Goal: Feedback & Contribution: Contribute content

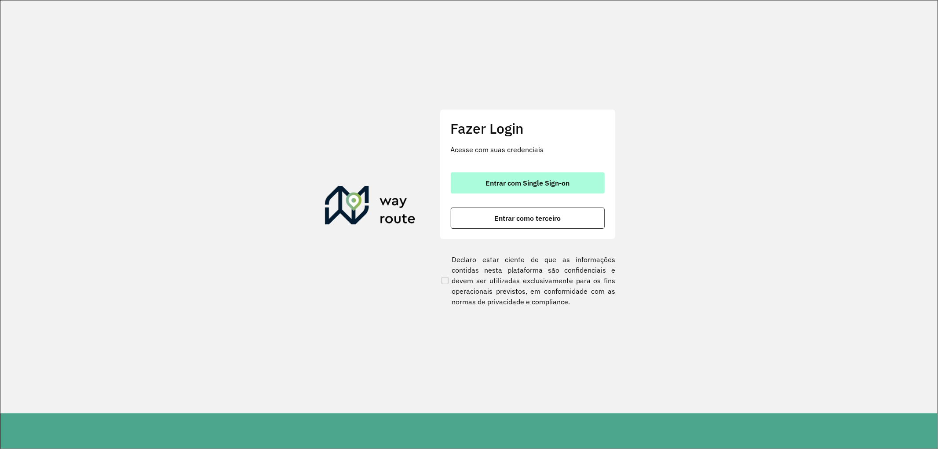
click at [545, 183] on span "Entrar com Single Sign-on" at bounding box center [527, 182] width 84 height 7
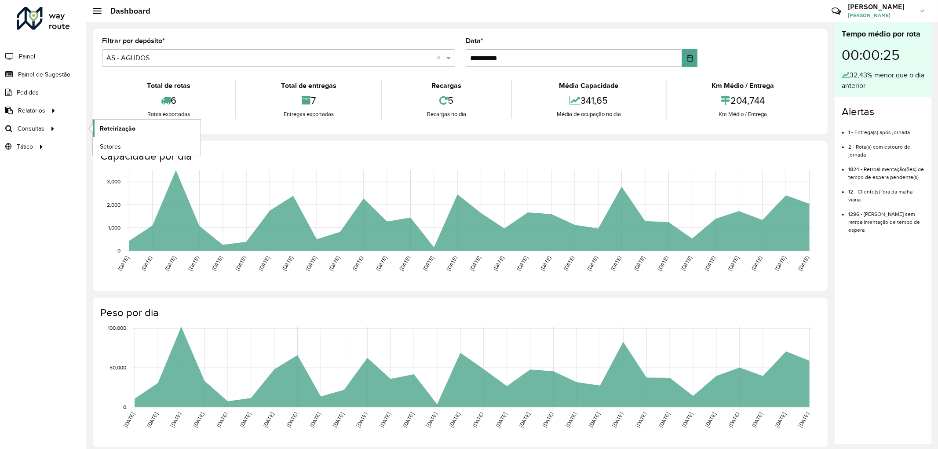
click at [125, 129] on span "Roteirização" at bounding box center [118, 128] width 36 height 9
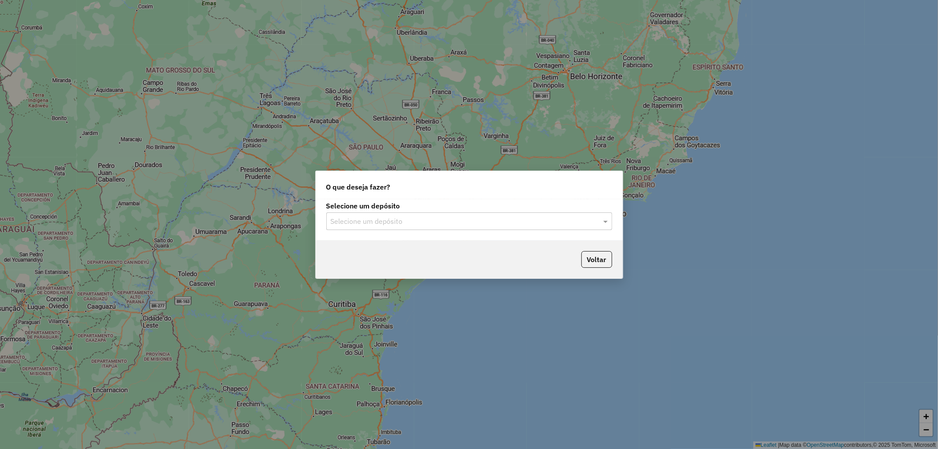
click at [432, 229] on div "Selecione um depósito" at bounding box center [469, 221] width 286 height 18
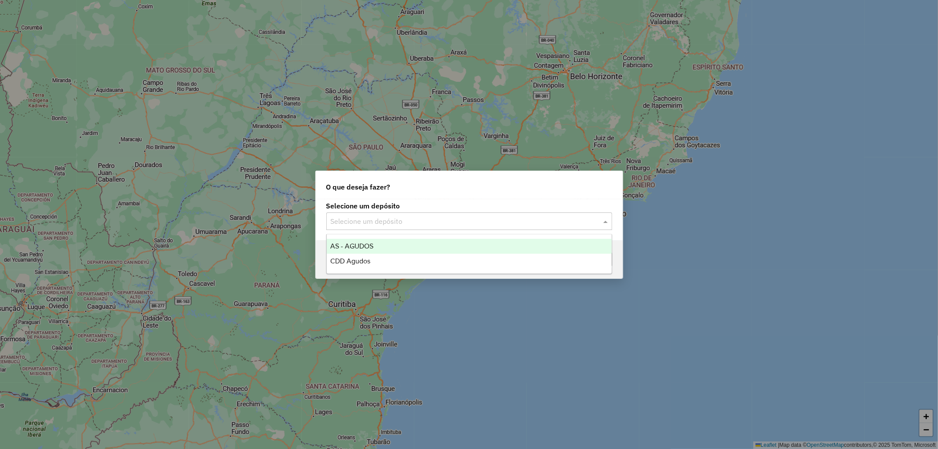
click at [373, 242] on span "AS - AGUDOS" at bounding box center [351, 245] width 43 height 7
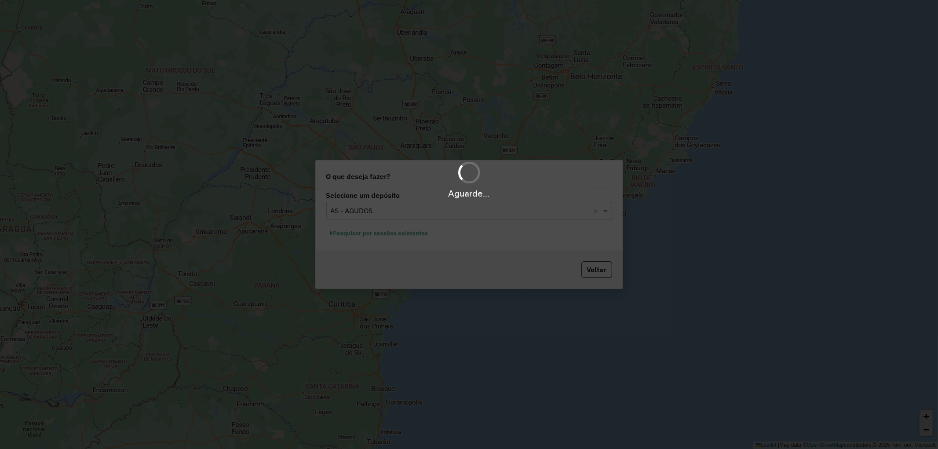
click at [393, 234] on div "Aguarde..." at bounding box center [469, 224] width 938 height 449
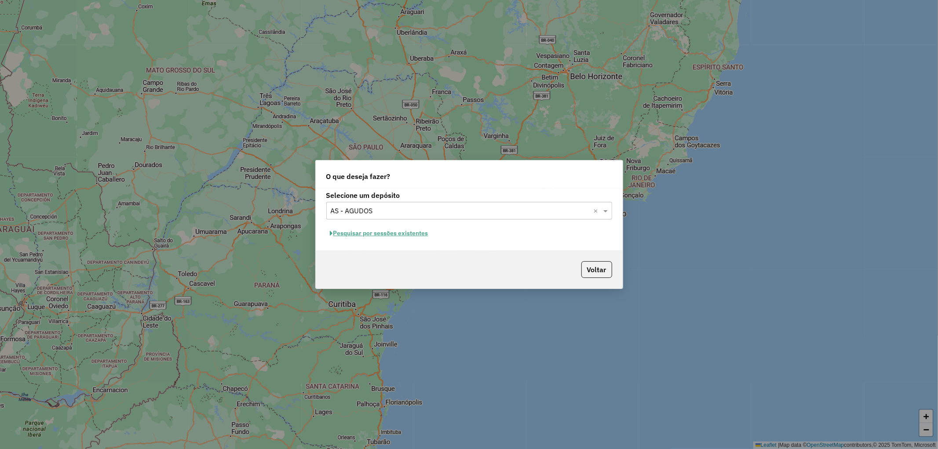
click at [396, 232] on button "Pesquisar por sessões existentes" at bounding box center [379, 233] width 106 height 14
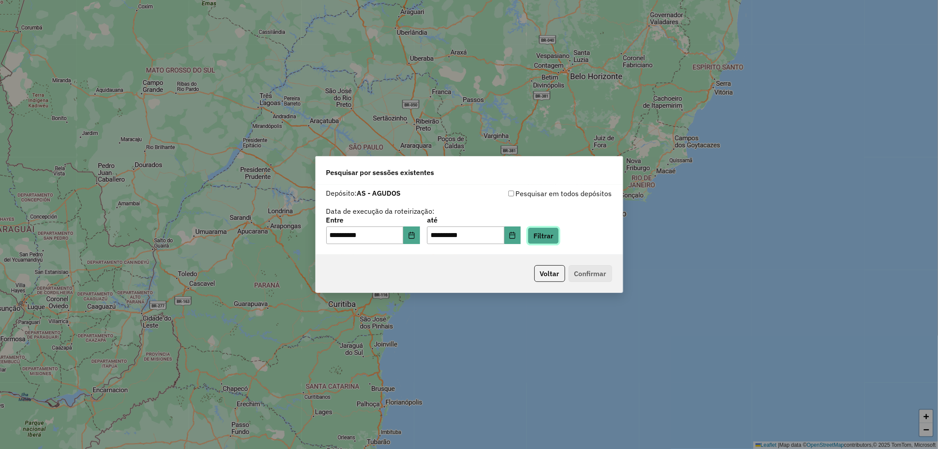
click at [559, 235] on button "Filtrar" at bounding box center [543, 235] width 31 height 17
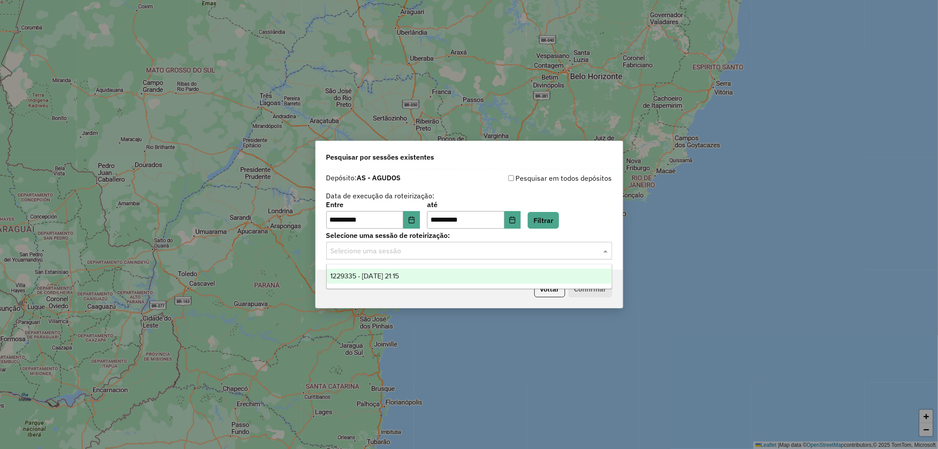
click at [572, 255] on input "text" at bounding box center [460, 251] width 259 height 11
click at [398, 274] on span "1229335 - 13/08/2025 21:15" at bounding box center [364, 275] width 69 height 7
drag, startPoint x: 358, startPoint y: 249, endPoint x: 208, endPoint y: 230, distance: 152.1
click at [216, 234] on div "**********" at bounding box center [469, 224] width 938 height 449
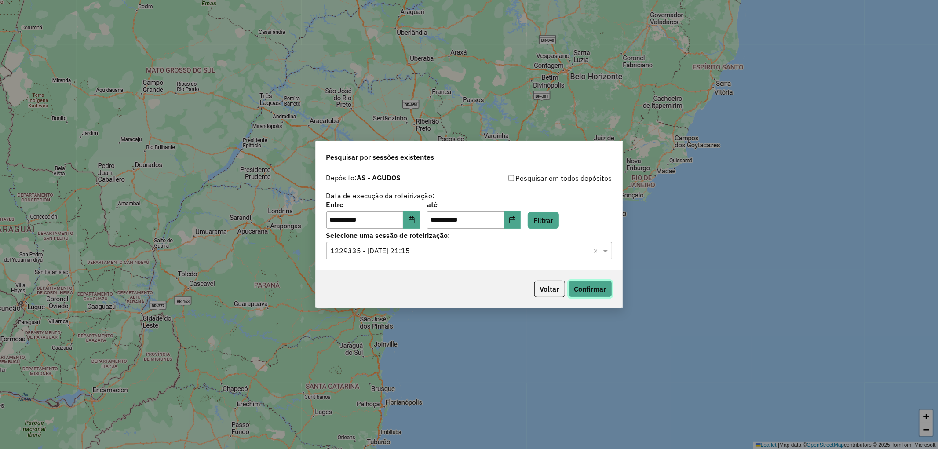
click at [587, 289] on button "Confirmar" at bounding box center [591, 289] width 44 height 17
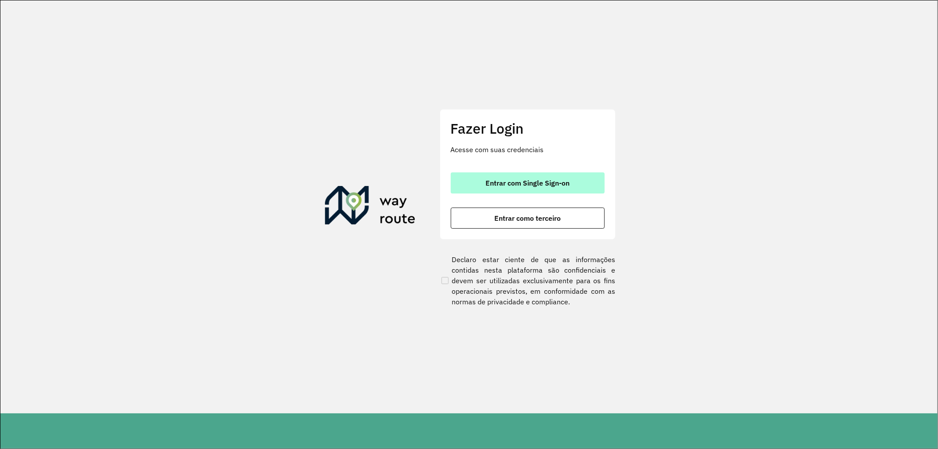
click at [548, 177] on button "Entrar com Single Sign-on" at bounding box center [528, 182] width 154 height 21
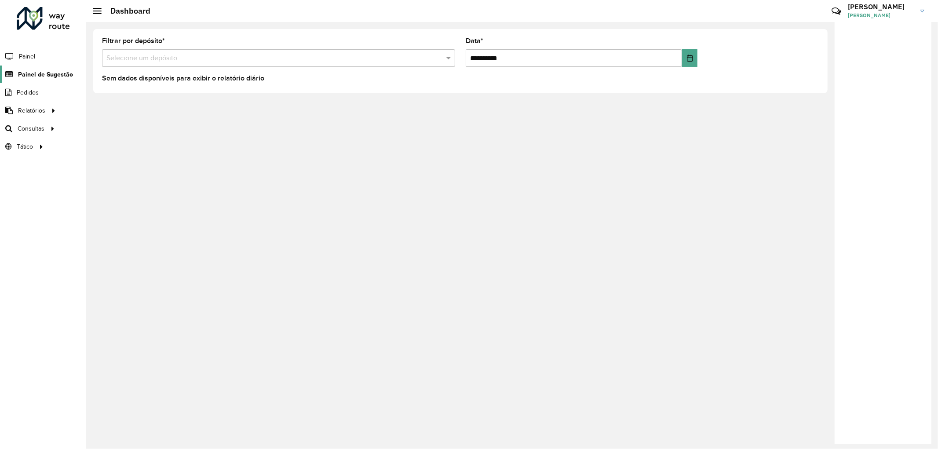
click at [56, 72] on span "Painel de Sugestão" at bounding box center [45, 74] width 55 height 9
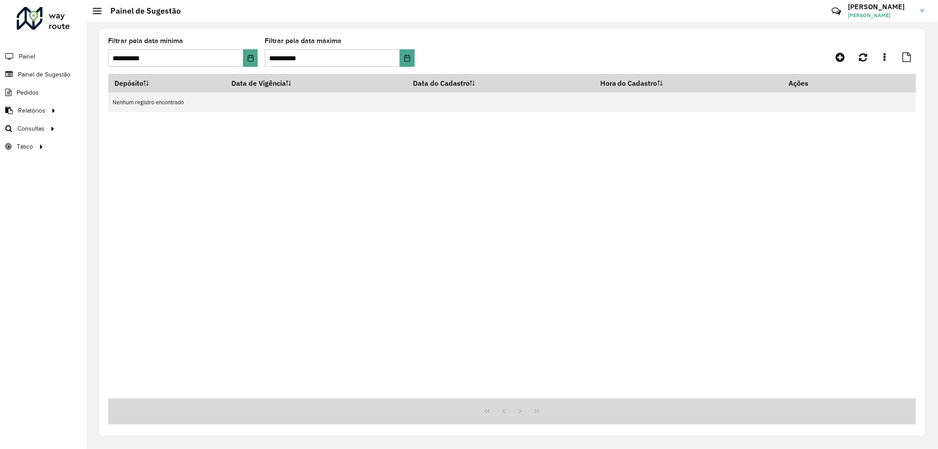
click at [827, 53] on div at bounding box center [815, 57] width 202 height 16
click at [843, 56] on icon at bounding box center [840, 57] width 9 height 11
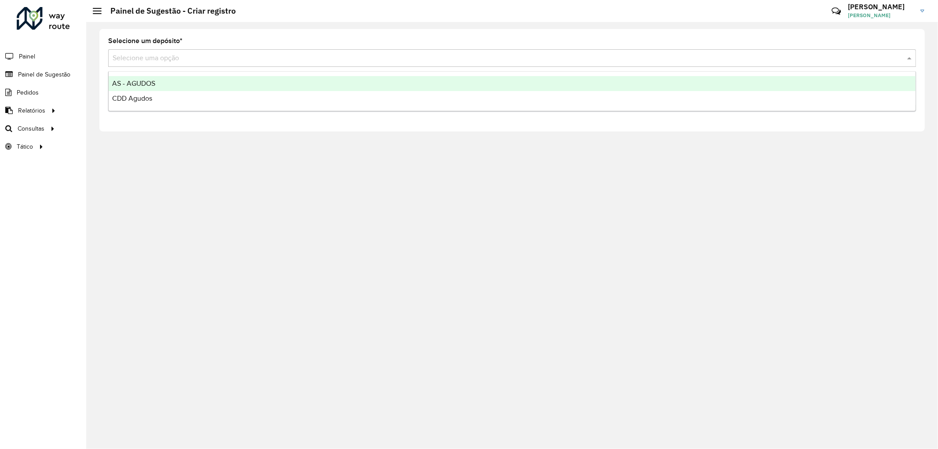
click at [195, 56] on input "text" at bounding box center [503, 58] width 781 height 11
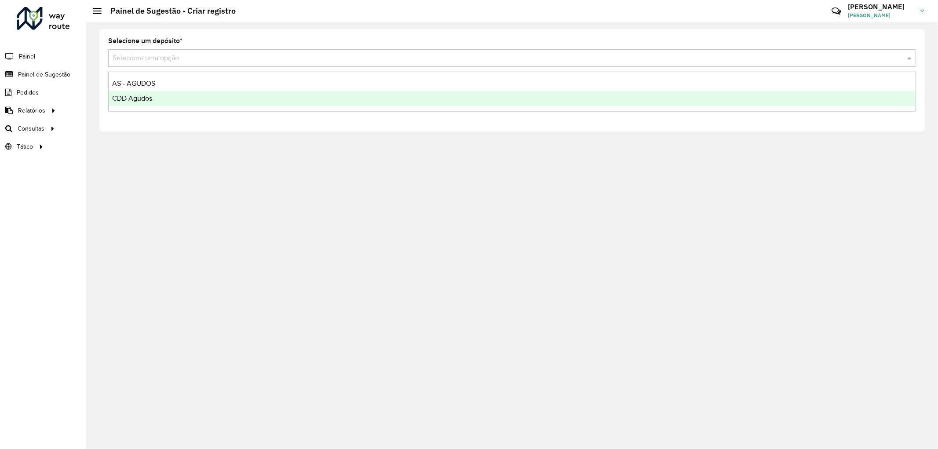
click at [142, 95] on span "CDD Agudos" at bounding box center [132, 98] width 40 height 7
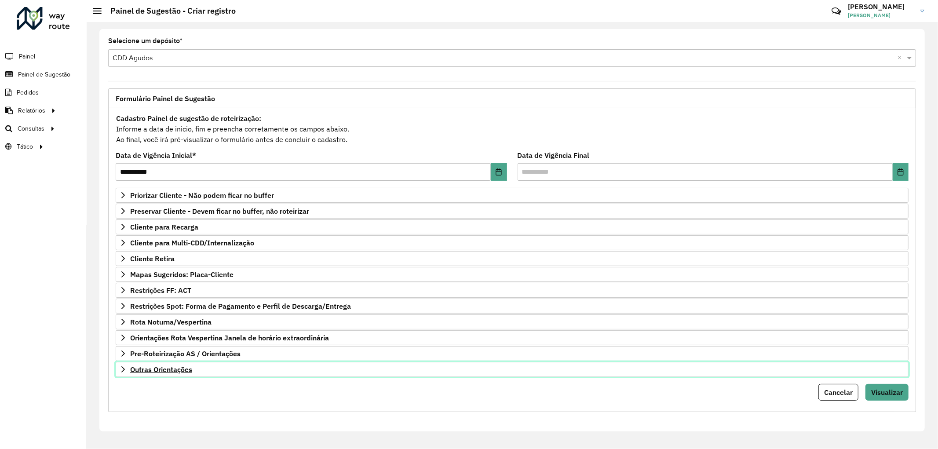
click at [179, 368] on span "Outras Orientações" at bounding box center [161, 369] width 62 height 7
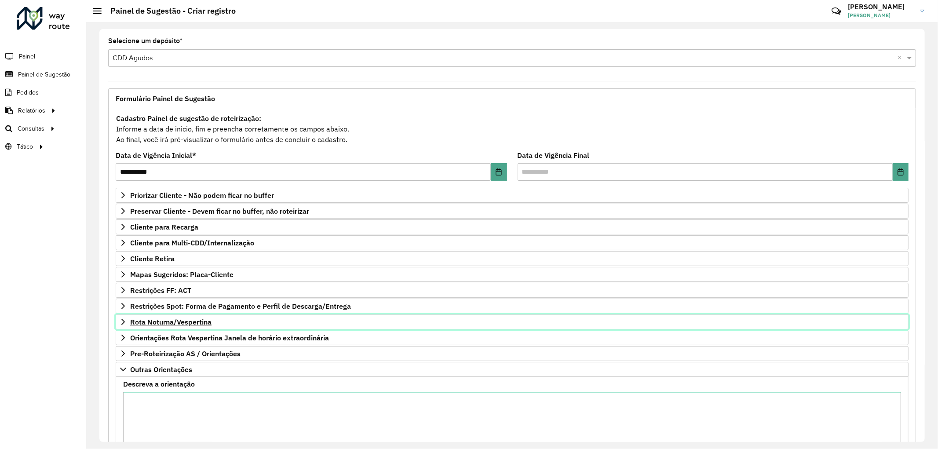
click at [179, 321] on span "Rota Noturna/Vespertina" at bounding box center [170, 321] width 81 height 7
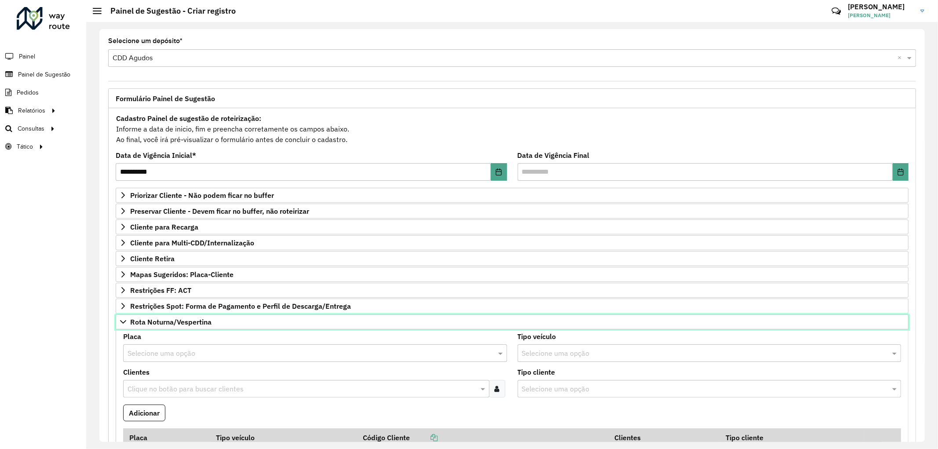
scroll to position [146, 0]
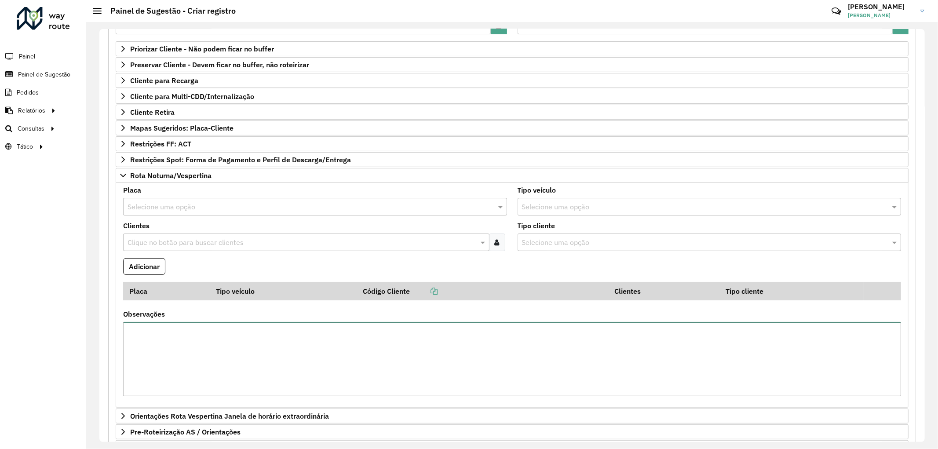
click at [228, 347] on textarea "Observações" at bounding box center [512, 359] width 778 height 74
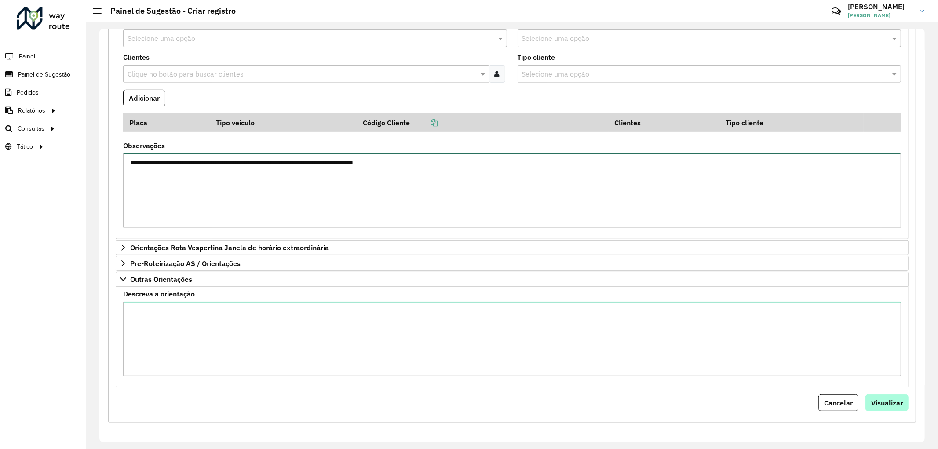
type textarea "**********"
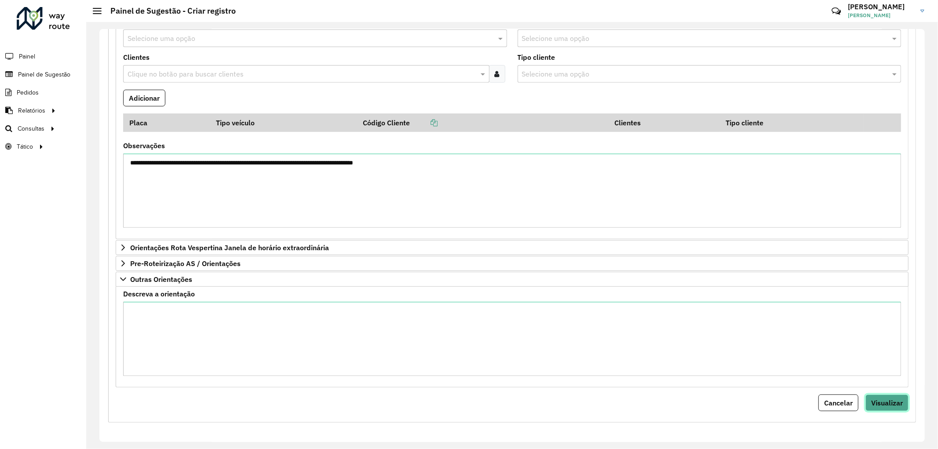
click at [881, 395] on button "Visualizar" at bounding box center [886, 402] width 43 height 17
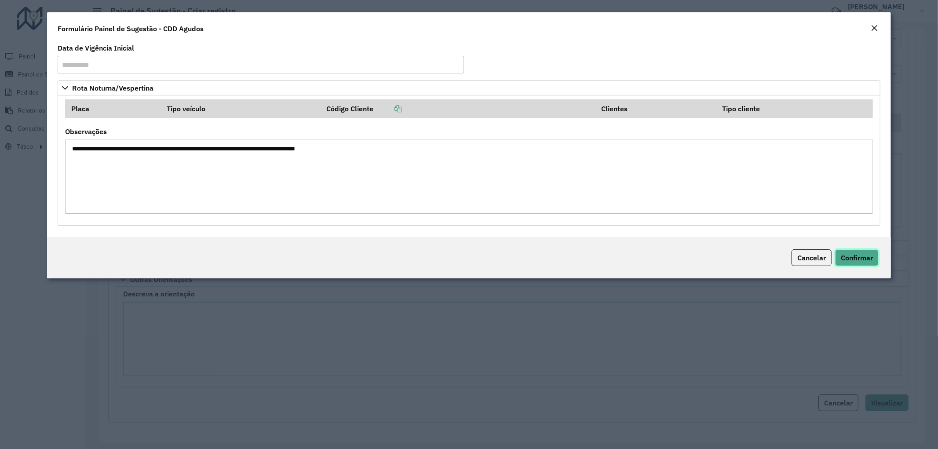
click at [856, 253] on span "Confirmar" at bounding box center [857, 257] width 32 height 9
